Goal: Check status: Check status

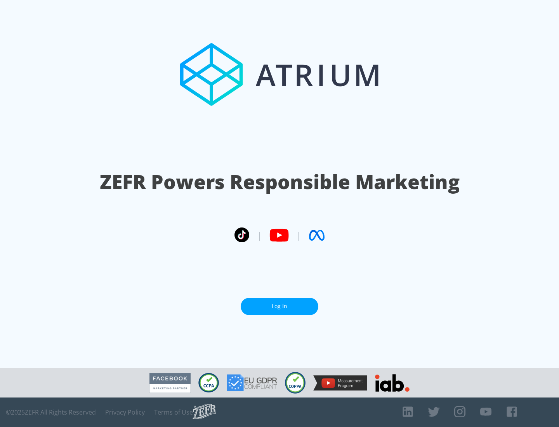
click at [279, 303] on link "Log In" at bounding box center [280, 306] width 78 height 17
